Goal: Task Accomplishment & Management: Manage account settings

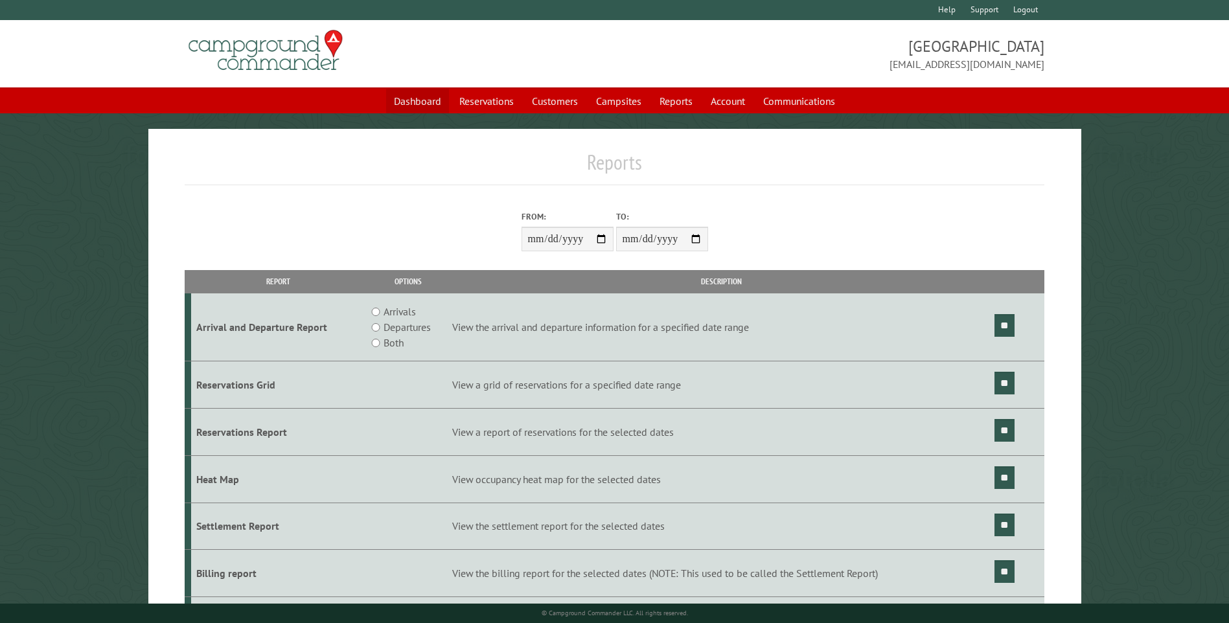
click at [415, 109] on link "Dashboard" at bounding box center [417, 101] width 63 height 25
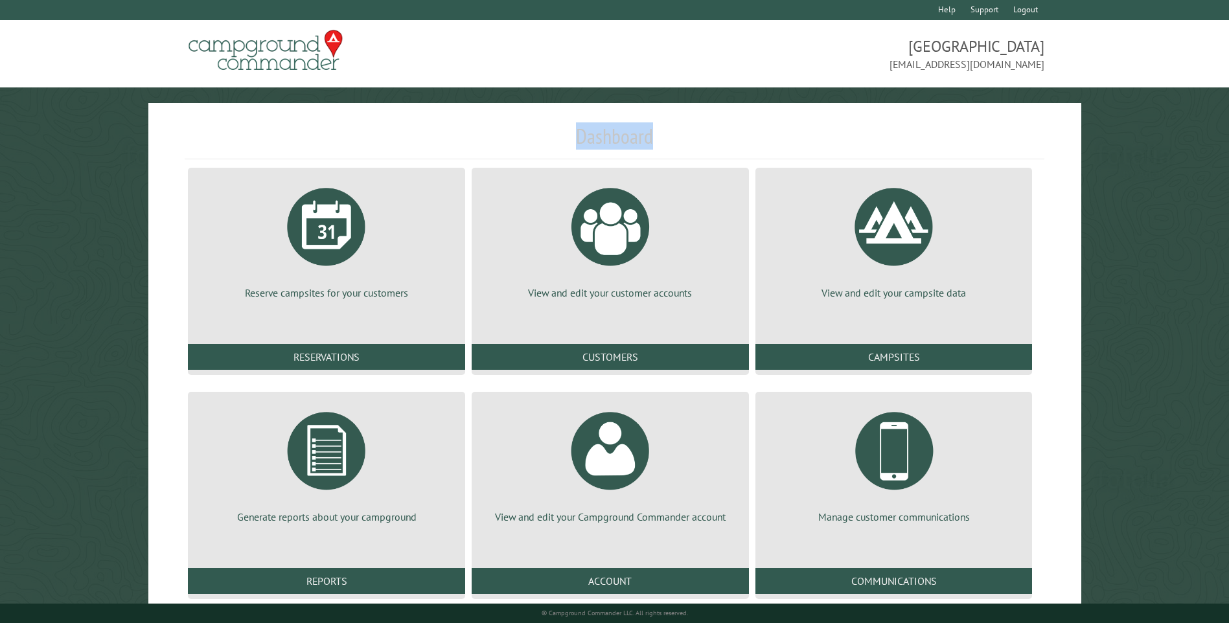
drag, startPoint x: 485, startPoint y: 155, endPoint x: 715, endPoint y: 151, distance: 230.7
click at [715, 151] on h1 "Dashboard" at bounding box center [614, 142] width 859 height 36
drag, startPoint x: 715, startPoint y: 151, endPoint x: 688, endPoint y: 128, distance: 35.4
click at [688, 128] on h1 "Dashboard" at bounding box center [614, 142] width 859 height 36
drag, startPoint x: 665, startPoint y: 133, endPoint x: 542, endPoint y: 142, distance: 123.4
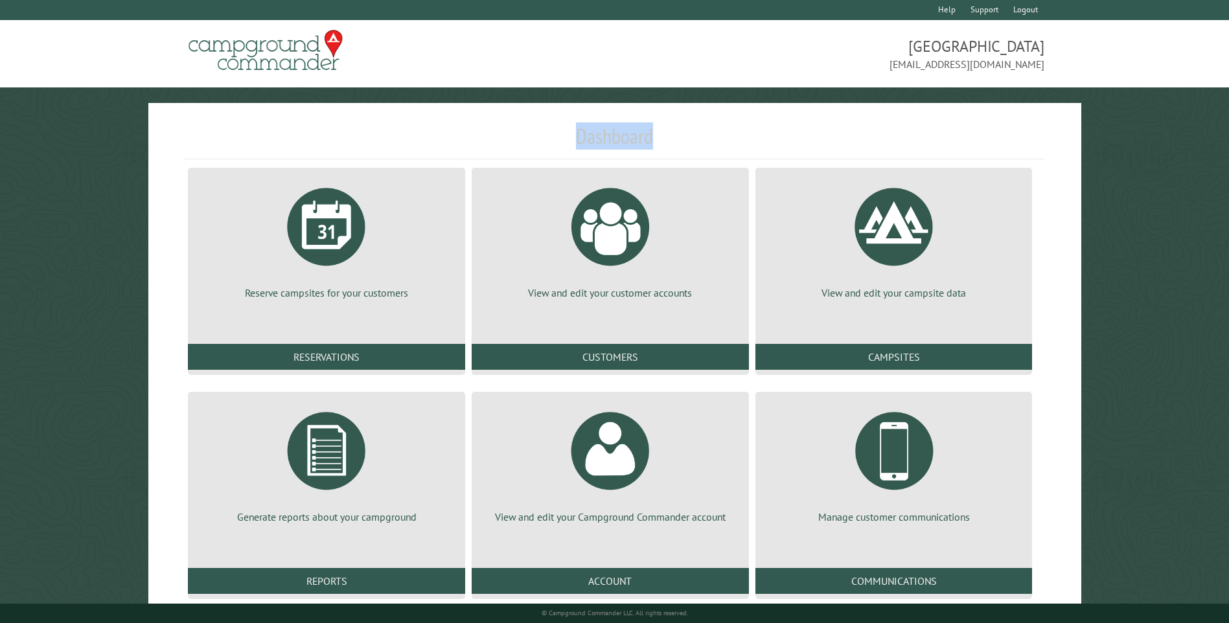
click at [542, 142] on h1 "Dashboard" at bounding box center [614, 142] width 859 height 36
click at [365, 128] on h1 "Dashboard" at bounding box center [614, 142] width 859 height 36
drag, startPoint x: 365, startPoint y: 128, endPoint x: 260, endPoint y: 118, distance: 104.8
click at [260, 119] on div "Dashboard Reserve campsites for your customers Reservations View and edit your …" at bounding box center [614, 360] width 933 height 515
click at [905, 518] on p "Manage customer communications" at bounding box center [894, 517] width 246 height 14
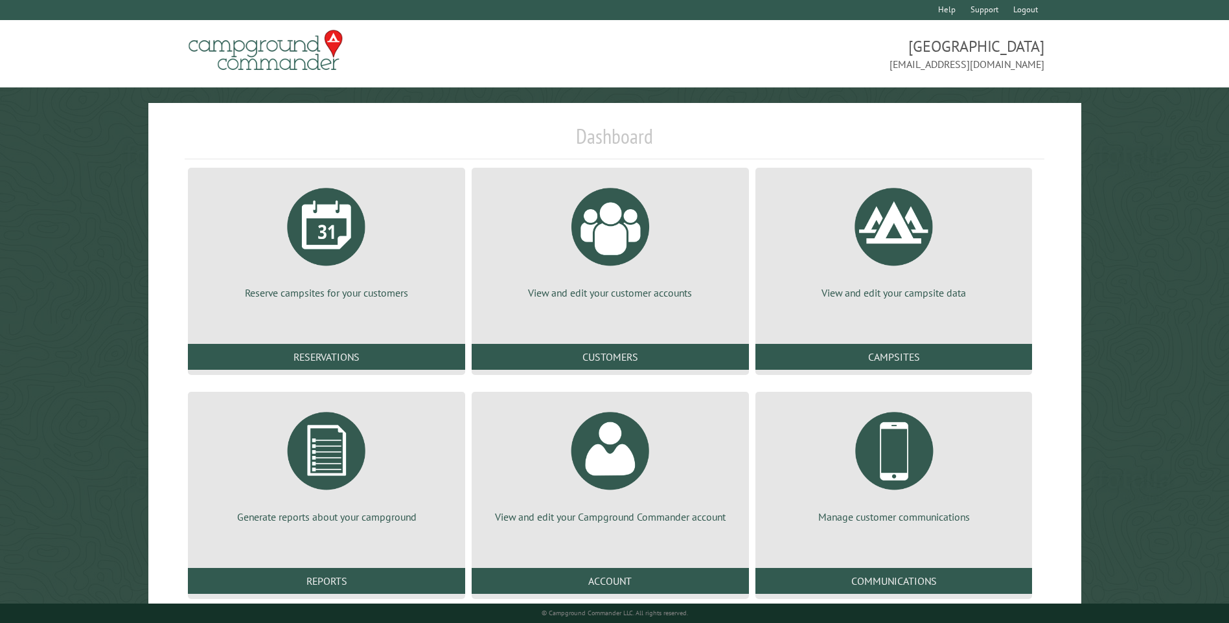
drag, startPoint x: 26, startPoint y: 332, endPoint x: 20, endPoint y: 311, distance: 22.2
click at [20, 311] on main "Dashboard Reserve campsites for your customers Reservations View and edit your …" at bounding box center [614, 360] width 1229 height 515
drag, startPoint x: 160, startPoint y: 139, endPoint x: 159, endPoint y: 122, distance: 16.9
click at [159, 122] on div "Dashboard Reserve campsites for your customers Reservations View and edit your …" at bounding box center [614, 360] width 933 height 515
drag, startPoint x: 159, startPoint y: 122, endPoint x: 163, endPoint y: 106, distance: 16.5
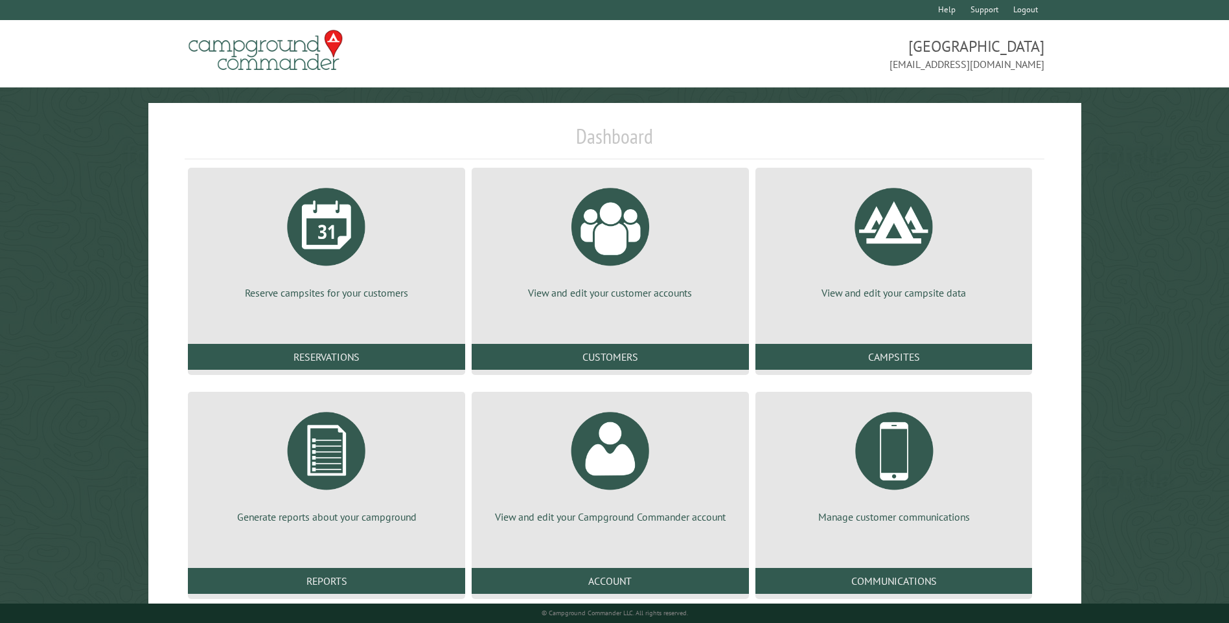
click at [163, 106] on div "Dashboard Reserve campsites for your customers Reservations View and edit your …" at bounding box center [614, 360] width 933 height 515
drag, startPoint x: 163, startPoint y: 106, endPoint x: 161, endPoint y: 91, distance: 14.3
click at [161, 91] on body "**********" at bounding box center [614, 324] width 1229 height 649
drag, startPoint x: 163, startPoint y: 131, endPoint x: 172, endPoint y: 137, distance: 10.6
click at [172, 137] on div "Dashboard Reserve campsites for your customers Reservations View and edit your …" at bounding box center [614, 360] width 933 height 515
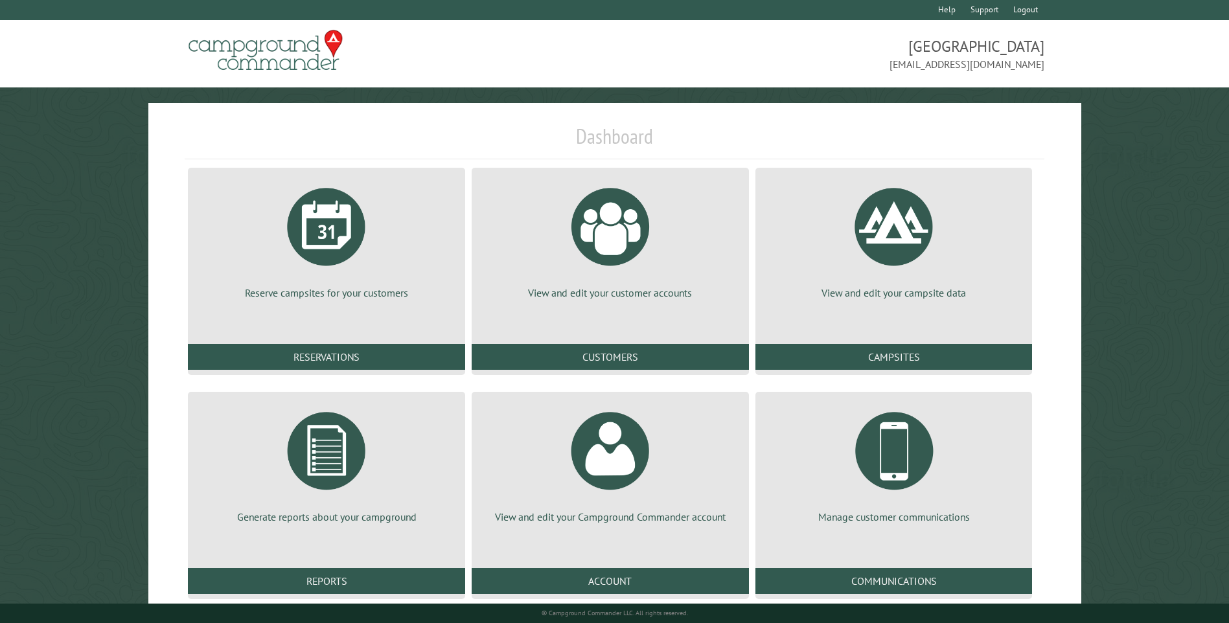
drag, startPoint x: 384, startPoint y: 135, endPoint x: 321, endPoint y: 133, distance: 63.5
click at [321, 133] on h1 "Dashboard" at bounding box center [614, 142] width 859 height 36
drag, startPoint x: 527, startPoint y: 126, endPoint x: 705, endPoint y: 124, distance: 177.5
click at [705, 124] on h1 "Dashboard" at bounding box center [614, 142] width 859 height 36
click at [702, 126] on h1 "Dashboard" at bounding box center [614, 142] width 859 height 36
